Goal: Use online tool/utility: Utilize a website feature to perform a specific function

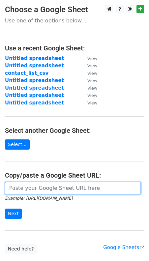
click at [24, 187] on input "url" at bounding box center [73, 188] width 136 height 13
paste input "https://docs.google.com/spreadsheets/d/1ZGGXIpXD65UQKSB9YClfW-cdBSAaojkYgyfv7Fh…"
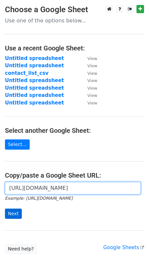
type input "https://docs.google.com/spreadsheets/d/1ZGGXIpXD65UQKSB9YClfW-cdBSAaojkYgyfv7Fh…"
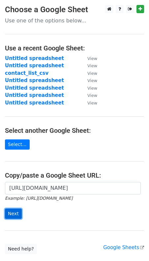
click at [17, 213] on input "Next" at bounding box center [13, 214] width 17 height 10
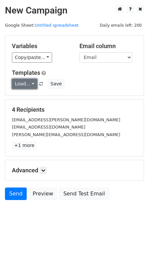
click at [28, 85] on link "Load..." at bounding box center [24, 84] width 25 height 10
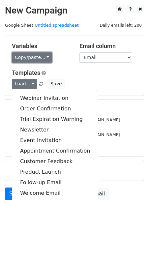
click at [32, 57] on link "Copy/paste..." at bounding box center [32, 57] width 40 height 10
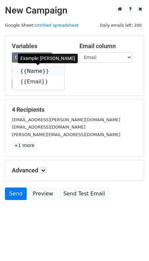
click at [29, 71] on link "{{Name}}" at bounding box center [38, 71] width 52 height 11
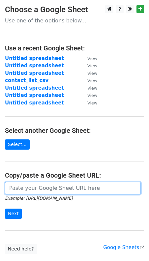
click at [29, 186] on input "url" at bounding box center [73, 188] width 136 height 13
paste input "https://docs.google.com/spreadsheets/d/1ZGGXIpXD65UQKSB9YClfW-cdBSAaojkYgyfv7Fh…"
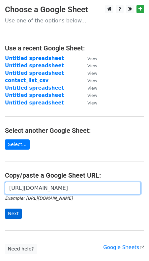
type input "https://docs.google.com/spreadsheets/d/1ZGGXIpXD65UQKSB9YClfW-cdBSAaojkYgyfv7Fh…"
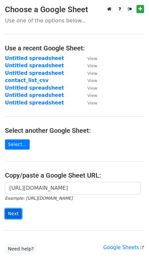
click at [14, 210] on input "Next" at bounding box center [13, 214] width 17 height 10
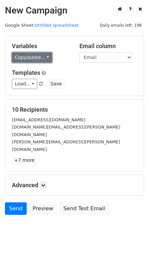
click at [28, 58] on link "Copy/paste..." at bounding box center [32, 57] width 40 height 10
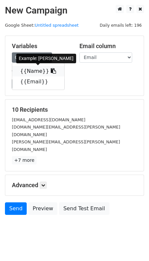
click at [28, 69] on link "{{Name}}" at bounding box center [38, 71] width 52 height 11
